Goal: Check status: Check status

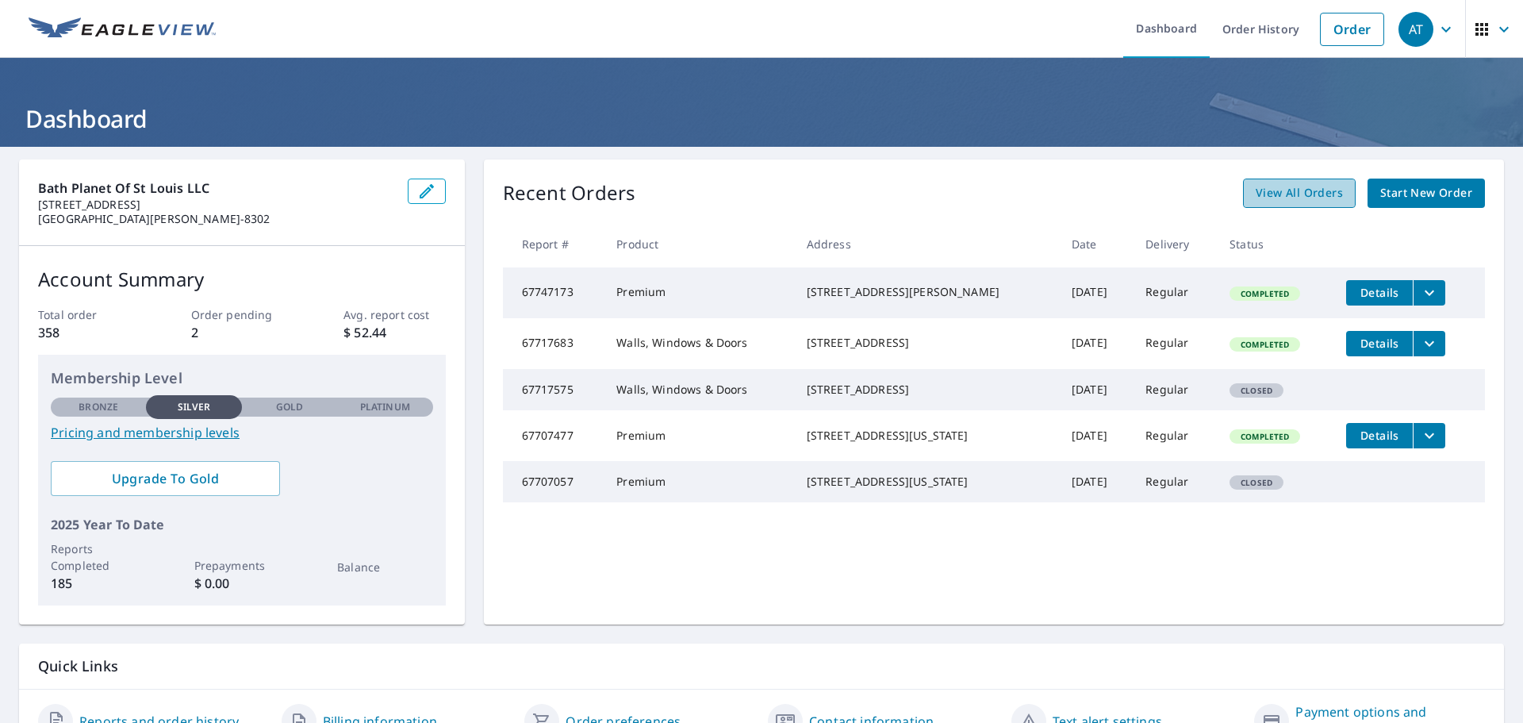
click at [1283, 197] on span "View All Orders" at bounding box center [1299, 193] width 87 height 20
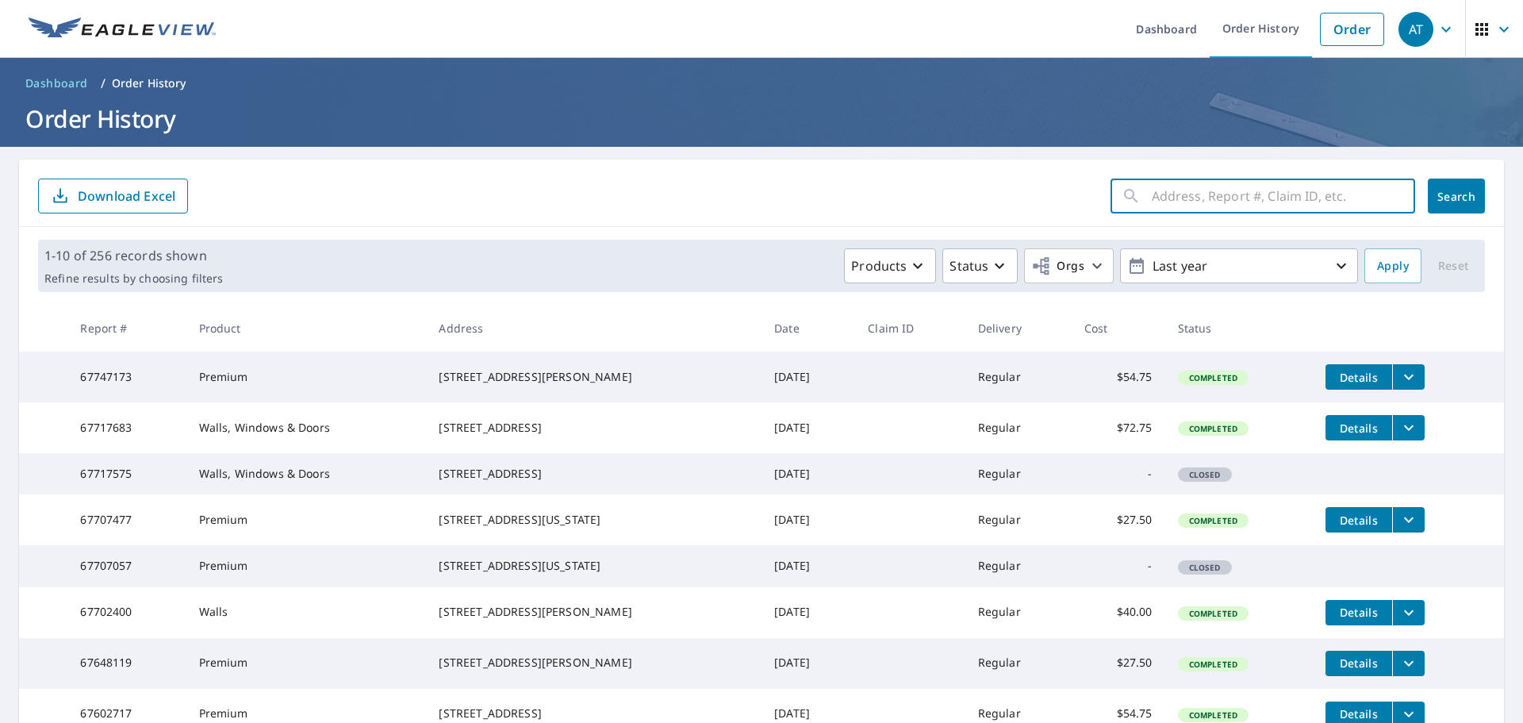
click at [1235, 194] on input "text" at bounding box center [1283, 196] width 263 height 44
type input "3546 [GEOGRAPHIC_DATA]"
click at [1428, 186] on button "Search" at bounding box center [1456, 195] width 57 height 35
